Goal: Task Accomplishment & Management: Manage account settings

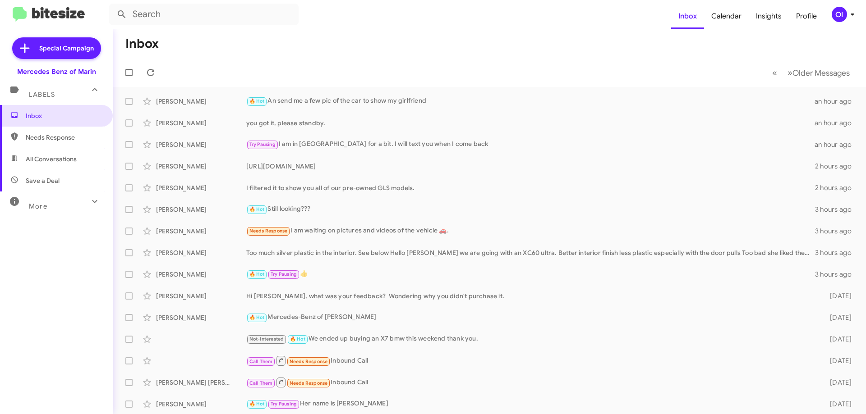
click at [67, 160] on span "All Conversations" at bounding box center [51, 159] width 51 height 9
type input "in:all-conversations"
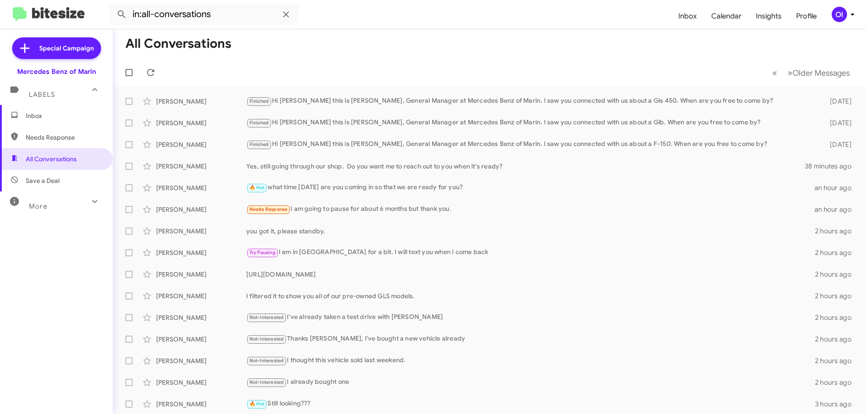
click at [63, 121] on span "Inbox" at bounding box center [56, 116] width 113 height 22
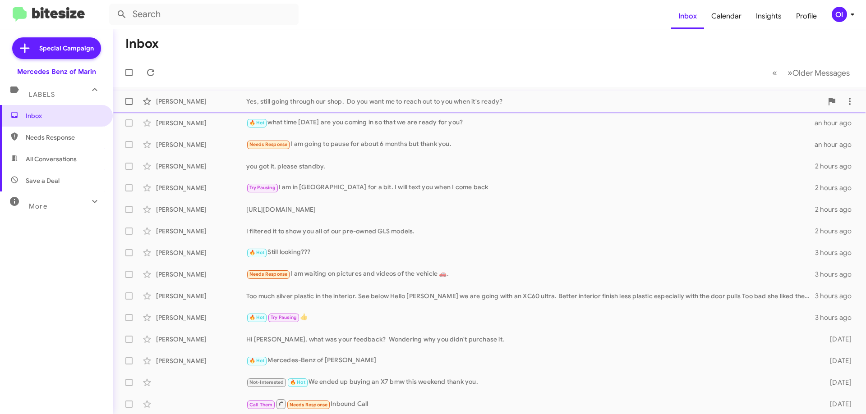
click at [383, 105] on div "Yes, still going through our shop. Do you want me to reach out to you when it's…" at bounding box center [534, 101] width 576 height 9
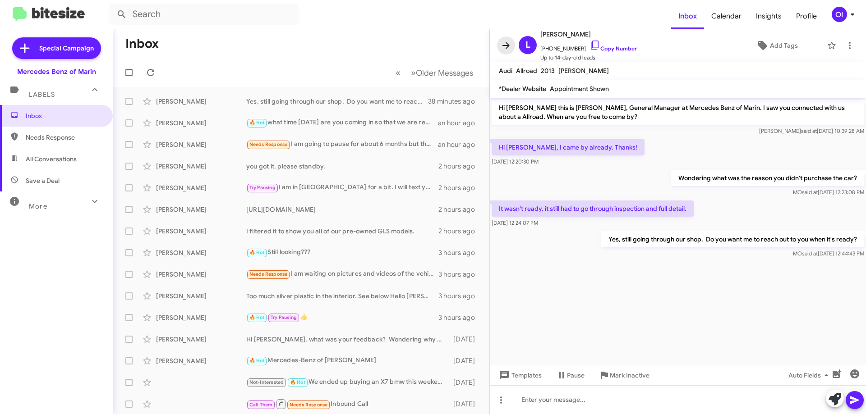
click at [509, 50] on icon at bounding box center [505, 45] width 11 height 11
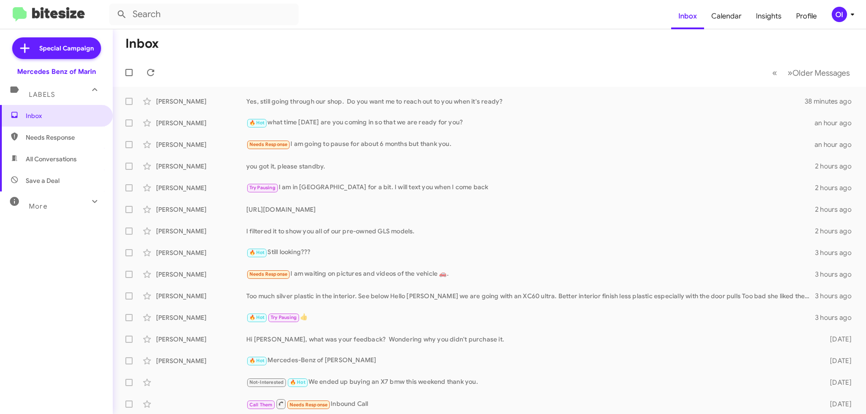
click at [839, 20] on div "OI" at bounding box center [838, 14] width 15 height 15
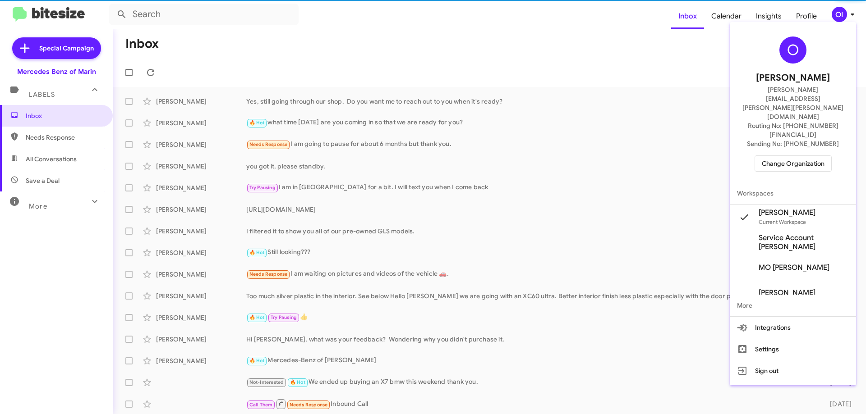
click at [782, 156] on span "Change Organization" at bounding box center [792, 163] width 63 height 15
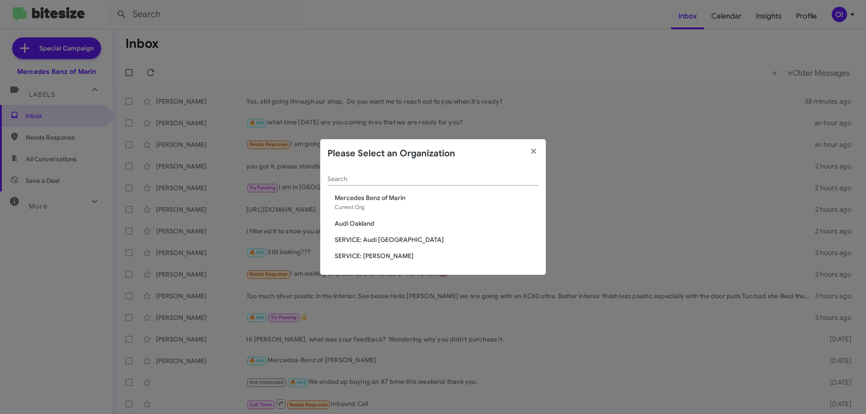
click at [394, 255] on span "SERVICE: [PERSON_NAME]" at bounding box center [437, 256] width 204 height 9
